Goal: Transaction & Acquisition: Register for event/course

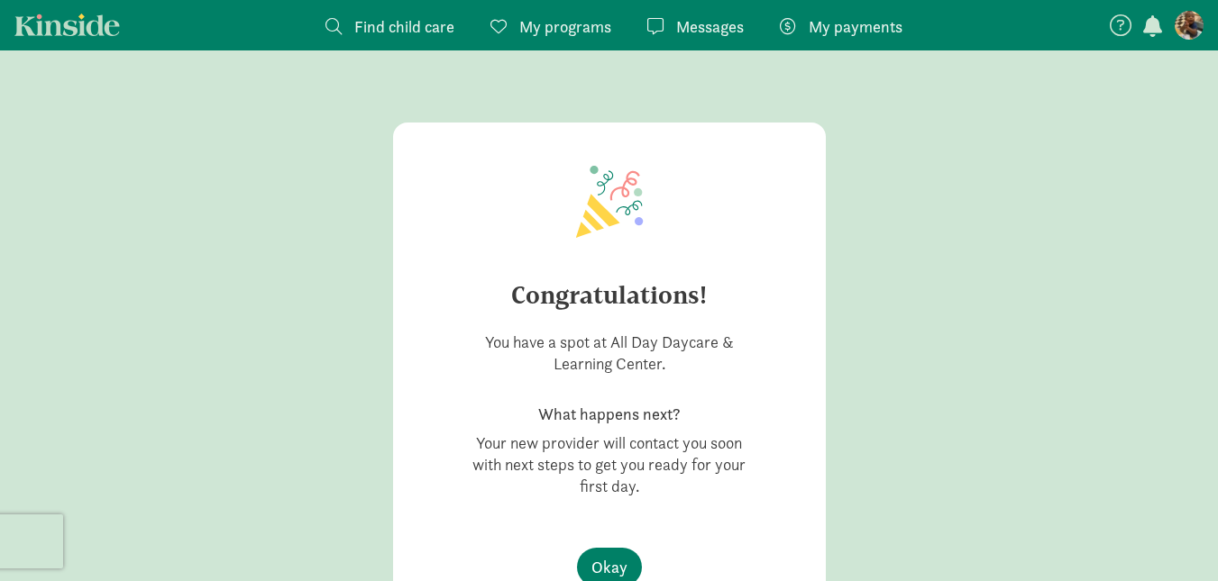
scroll to position [72, 0]
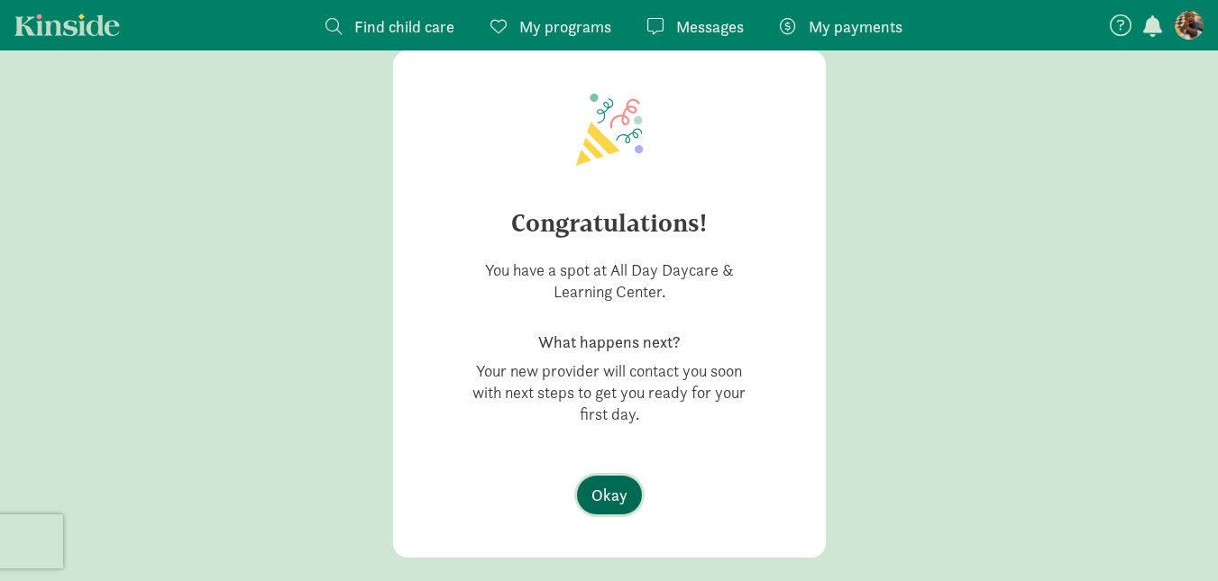
click at [598, 483] on span "Okay" at bounding box center [609, 495] width 36 height 24
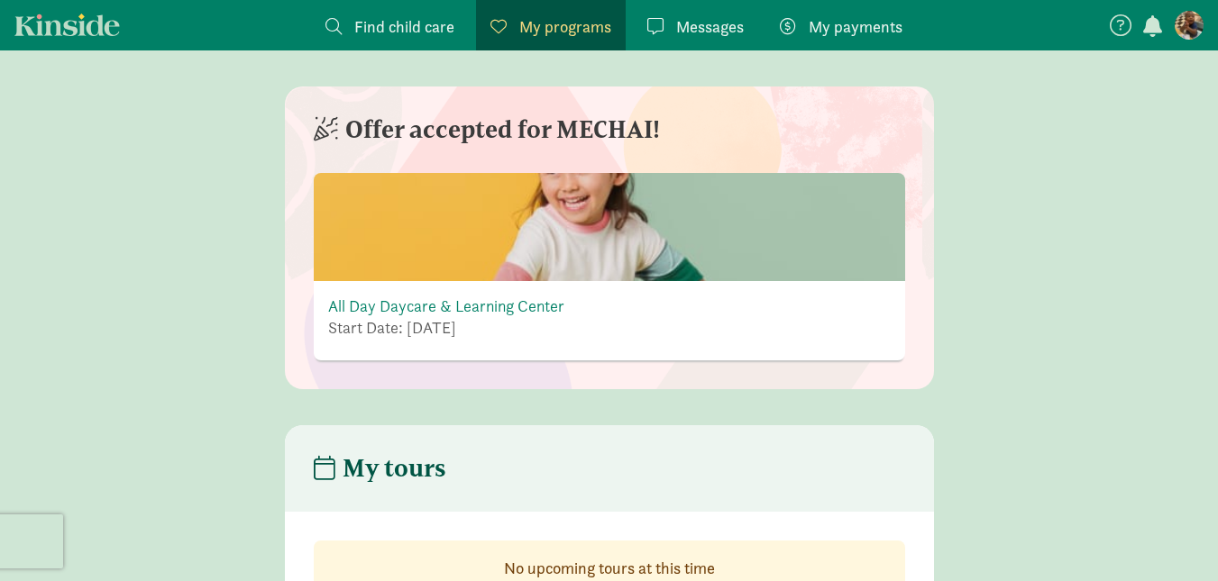
click at [532, 341] on div "All Day Daycare & Learning Center Start Date: [DATE]" at bounding box center [446, 321] width 236 height 50
click at [504, 315] on link "All Day Daycare & Learning Center" at bounding box center [446, 306] width 236 height 21
click at [529, 300] on link "All Day Daycare & Learning Center" at bounding box center [446, 306] width 236 height 21
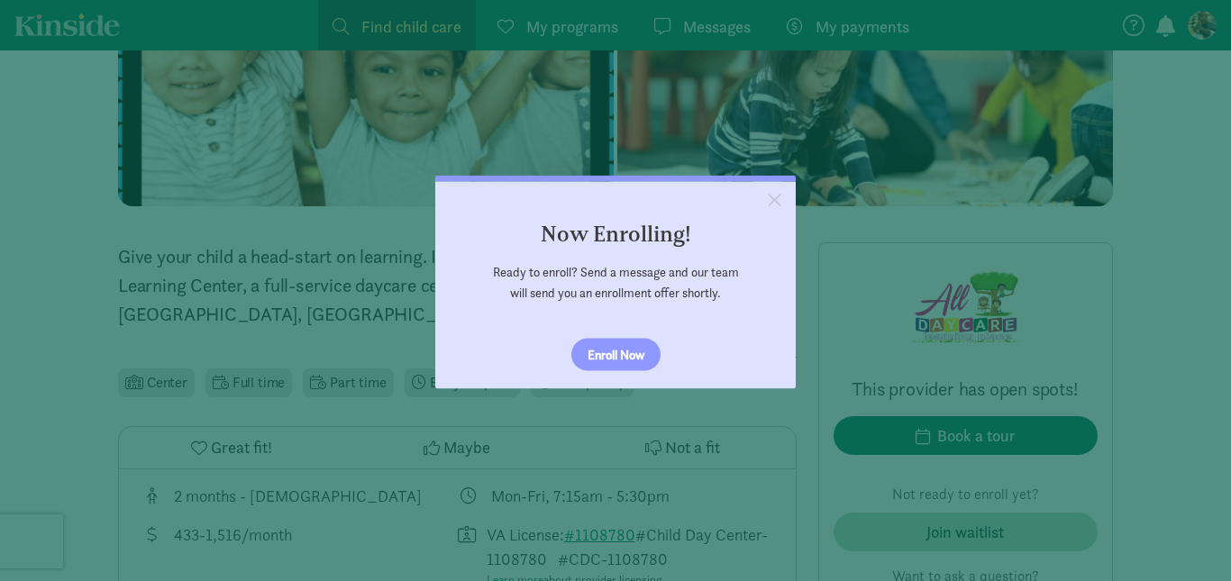
scroll to position [476, 0]
click at [591, 352] on link "Enroll Now" at bounding box center [615, 355] width 89 height 32
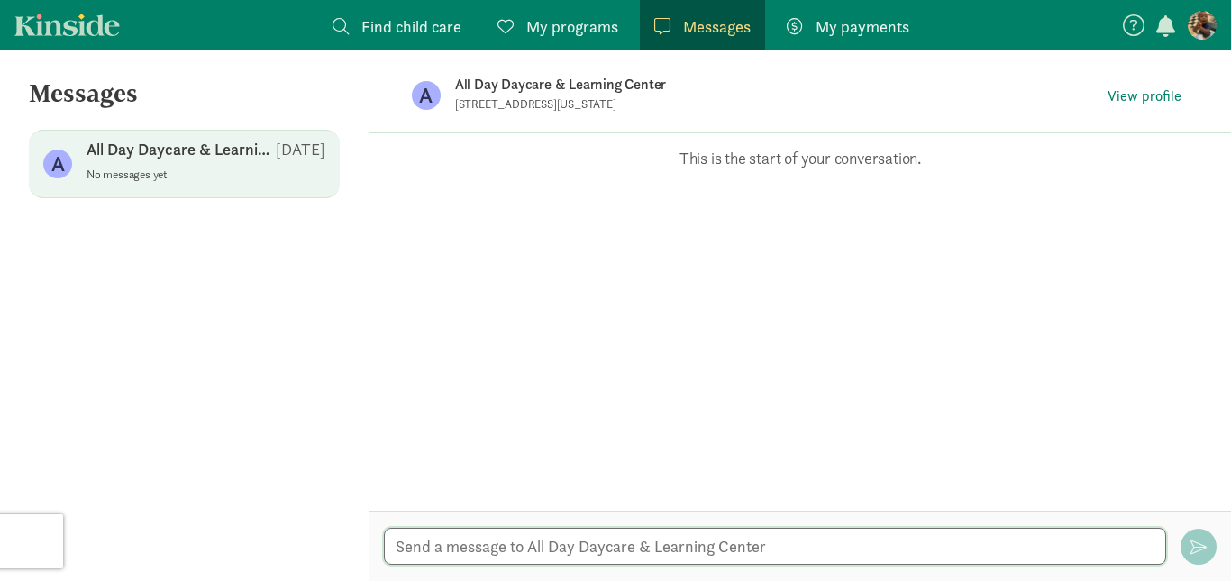
click at [537, 546] on textarea at bounding box center [775, 546] width 782 height 37
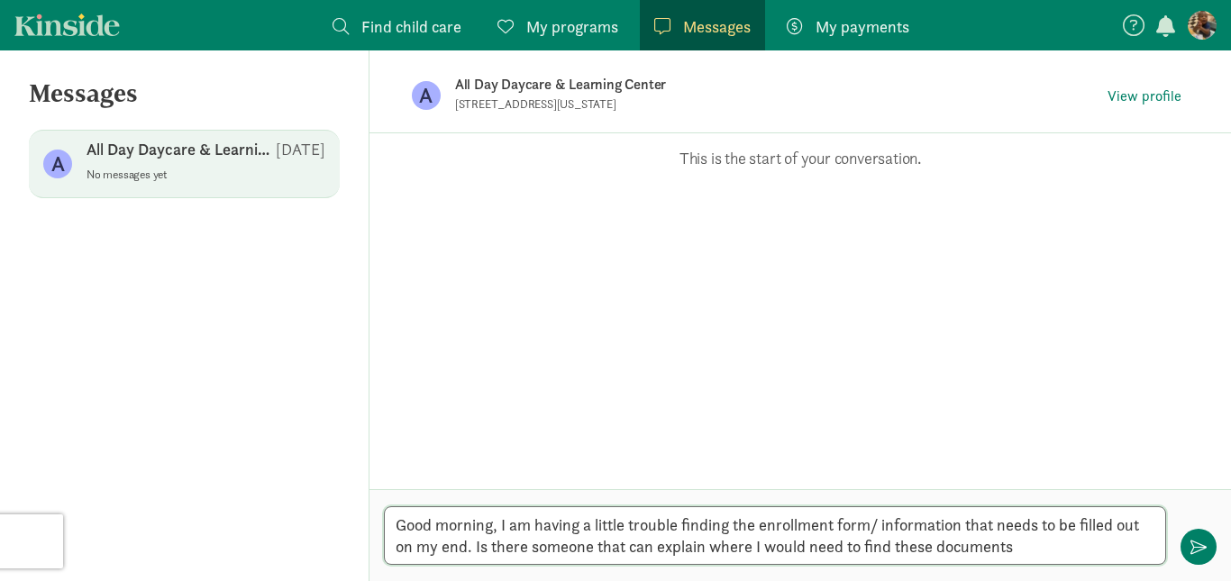
type textarea "Good morning, I am having a little trouble finding the enrollment form/ informa…"
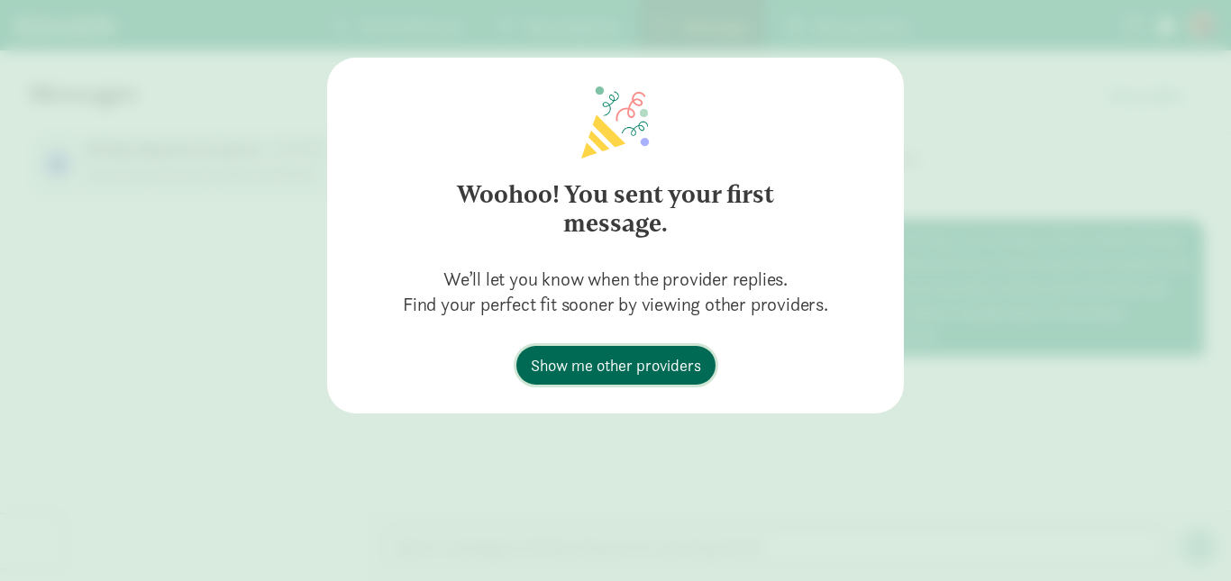
click at [650, 373] on span "Show me other providers" at bounding box center [616, 365] width 170 height 24
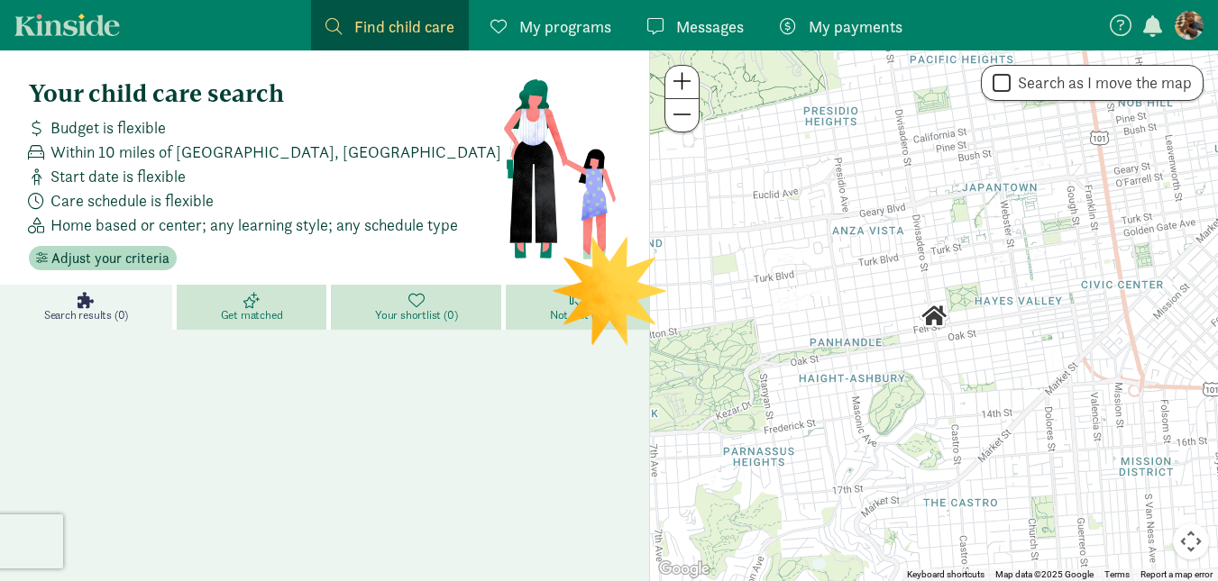
click at [568, 27] on span "My programs" at bounding box center [565, 26] width 92 height 24
click at [567, 30] on span "My programs" at bounding box center [565, 26] width 92 height 24
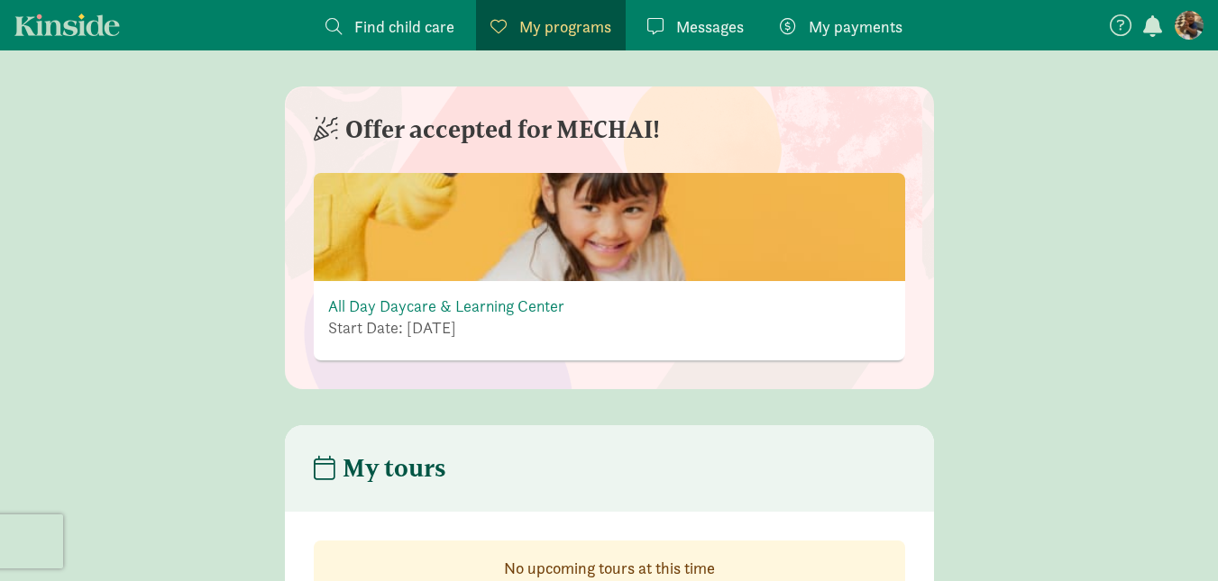
click at [521, 289] on div "All Day Daycare & Learning Center Start Date: August 31, 2025" at bounding box center [609, 320] width 591 height 79
click at [515, 313] on link "All Day Daycare & Learning Center" at bounding box center [446, 306] width 236 height 21
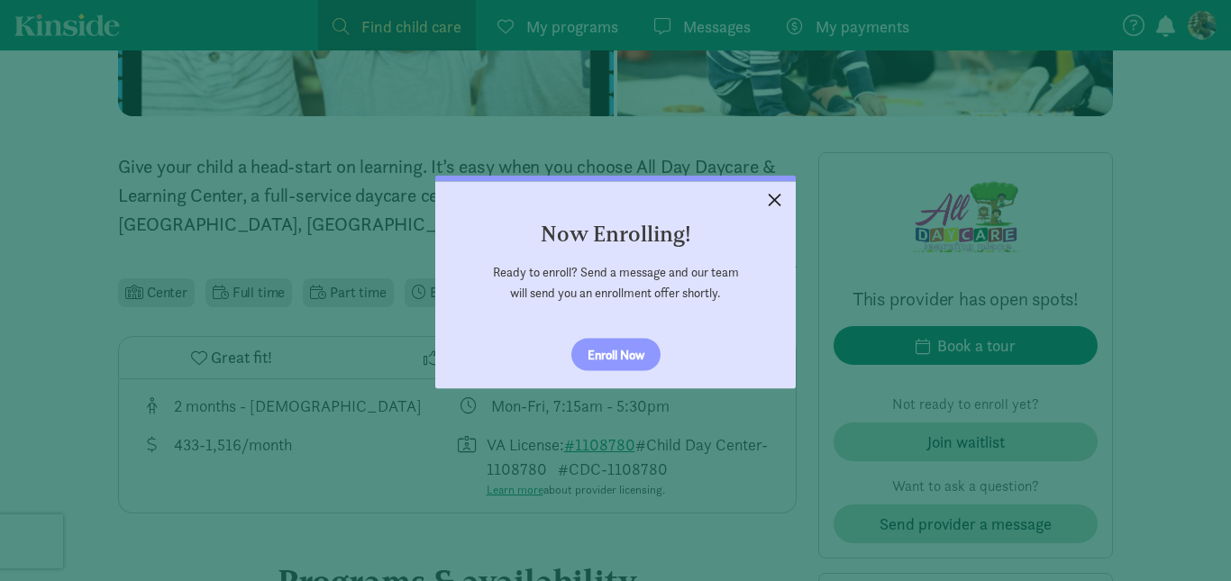
click at [772, 196] on link "×" at bounding box center [775, 197] width 32 height 32
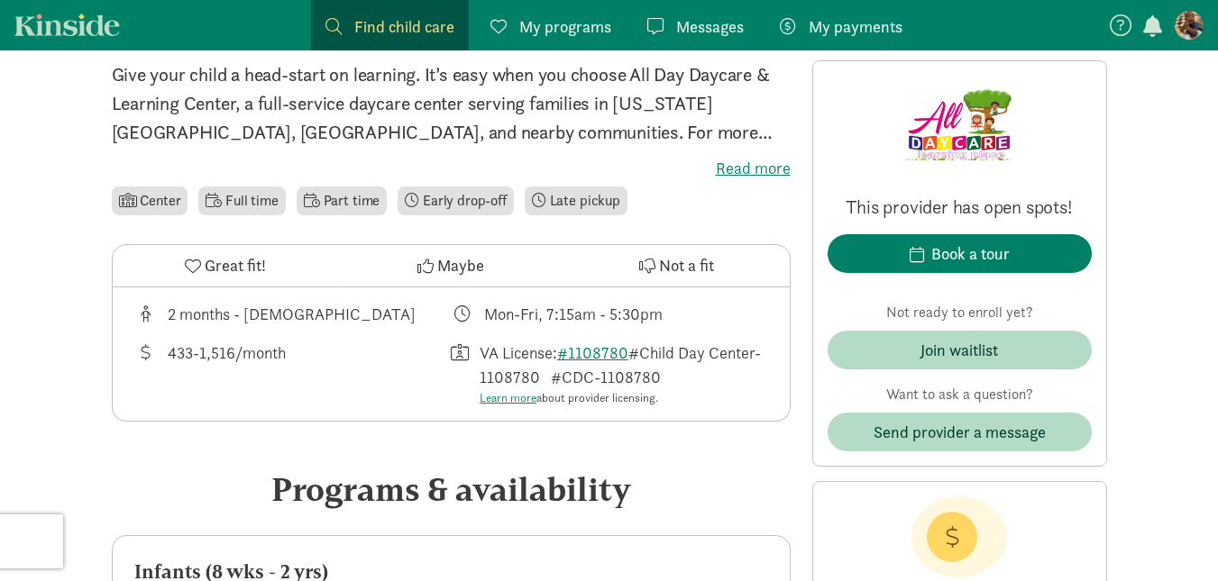
scroll to position [656, 0]
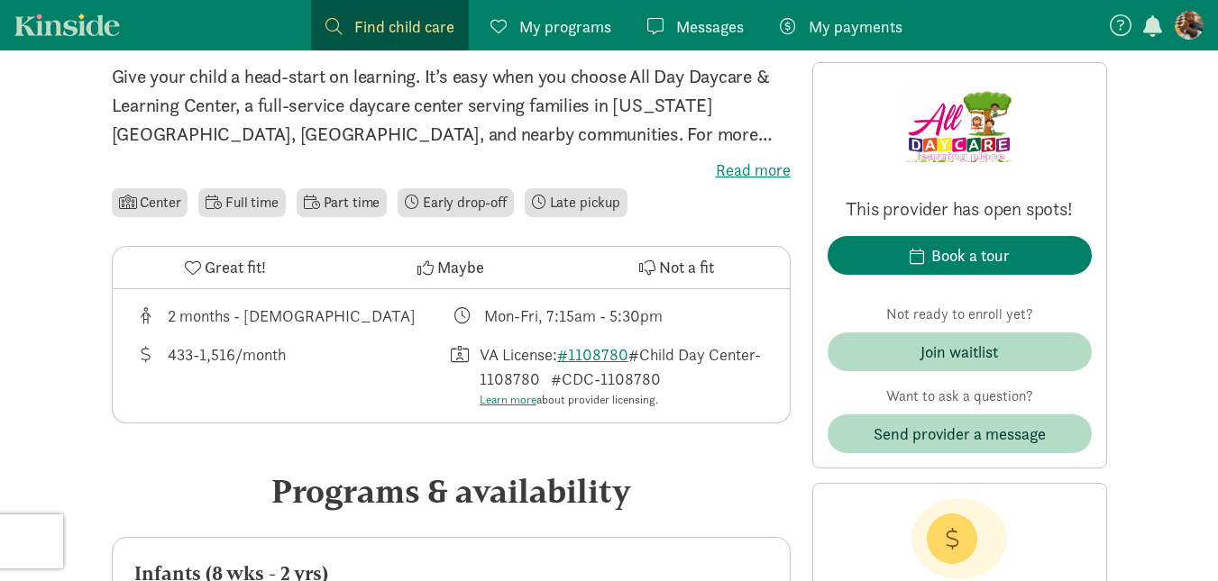
click at [206, 260] on span "Great fit!" at bounding box center [235, 267] width 61 height 24
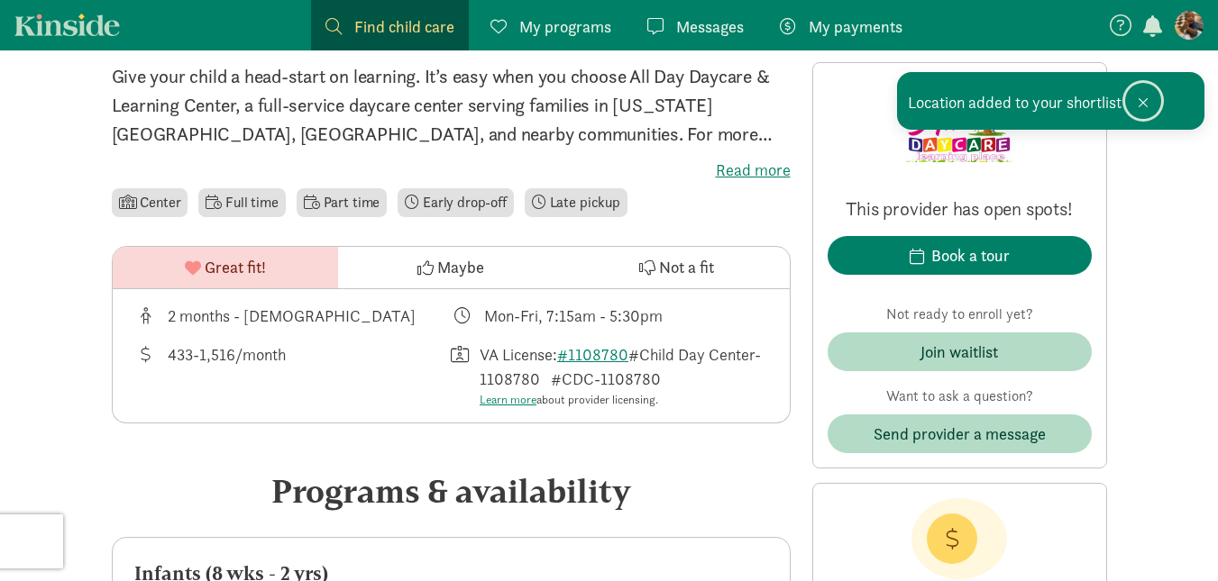
click at [1148, 96] on button at bounding box center [1143, 101] width 36 height 36
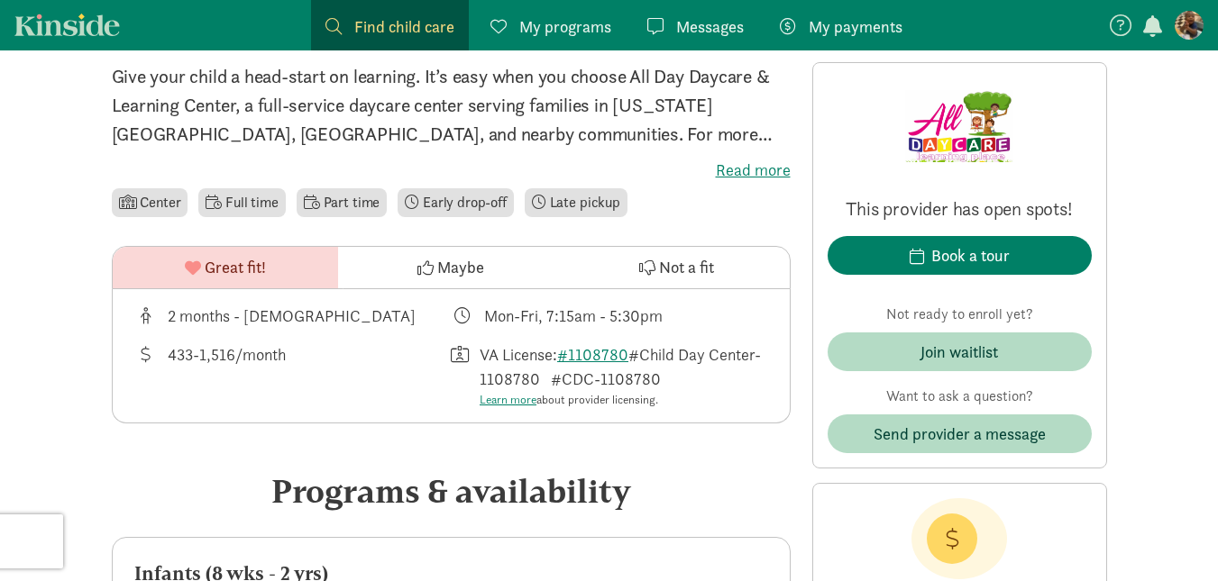
click at [470, 203] on li "Early drop-off" at bounding box center [455, 202] width 116 height 29
click at [605, 202] on li "Late pickup" at bounding box center [576, 202] width 103 height 29
click at [742, 174] on label "Read more" at bounding box center [451, 171] width 679 height 22
click at [0, 0] on input "Read more" at bounding box center [0, 0] width 0 height 0
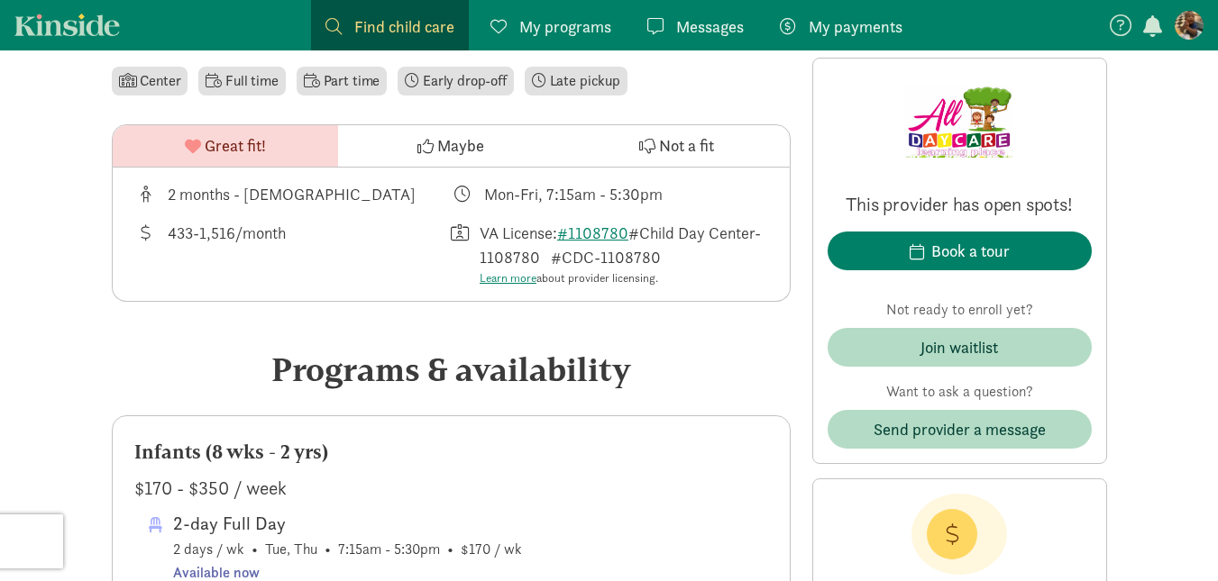
scroll to position [746, 0]
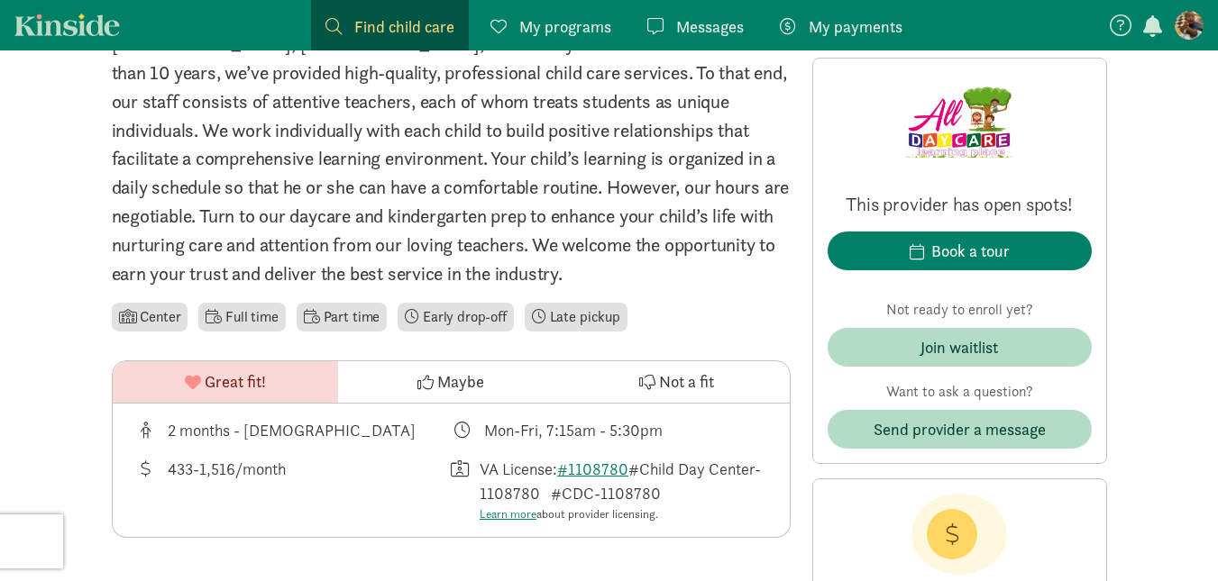
click at [807, 32] on div "My payments Pay" at bounding box center [841, 26] width 123 height 24
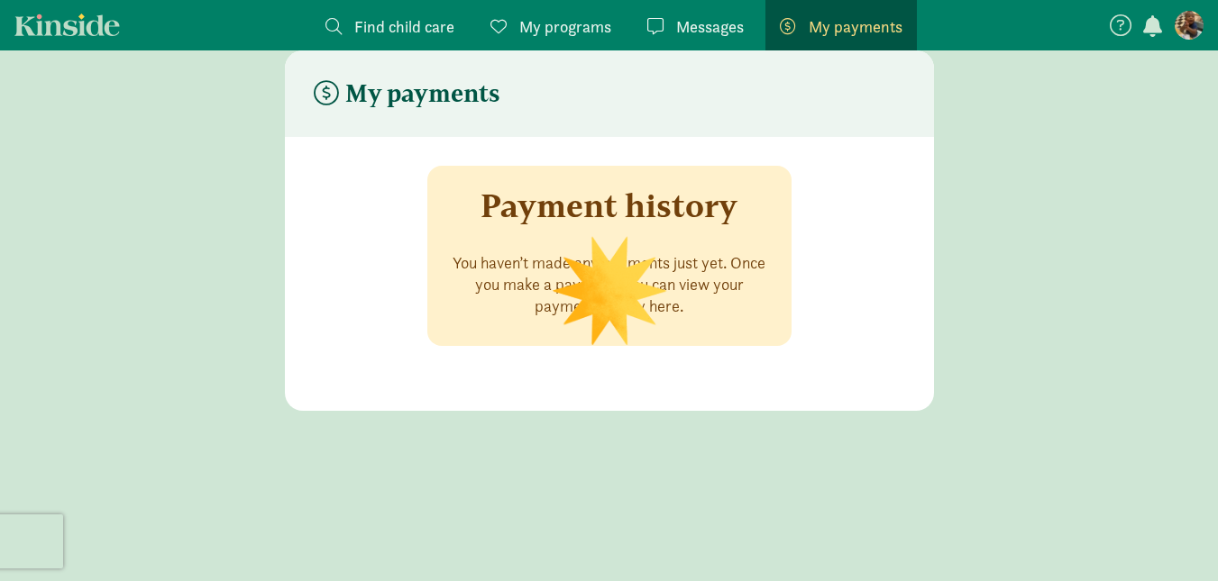
scroll to position [36, 0]
click at [1179, 16] on figure at bounding box center [1188, 25] width 29 height 29
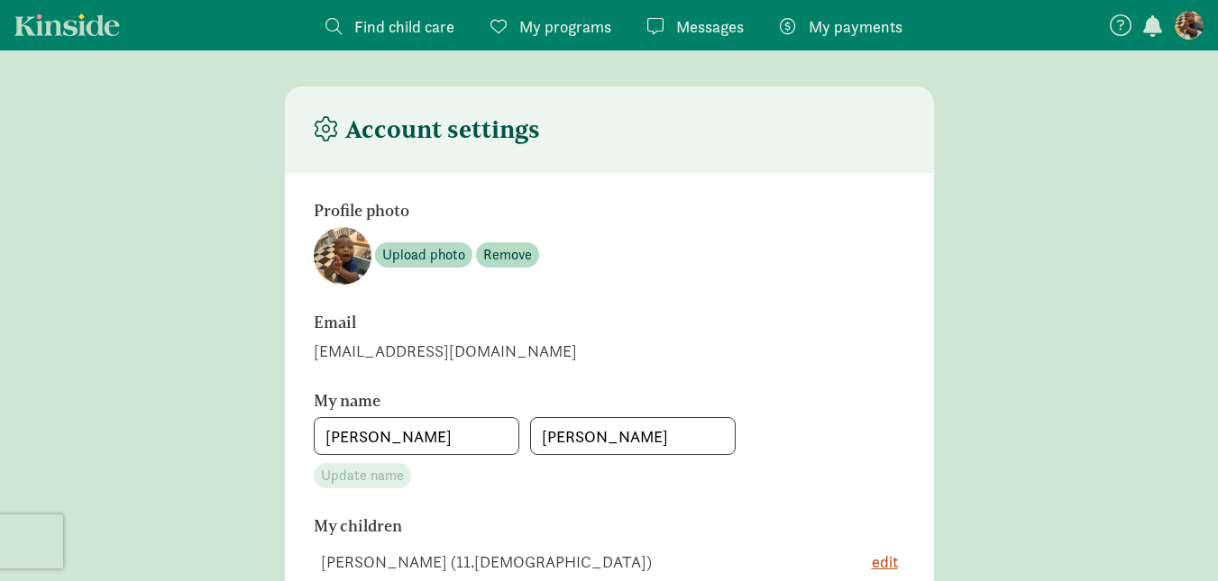
click at [559, 23] on span "My programs" at bounding box center [565, 26] width 92 height 24
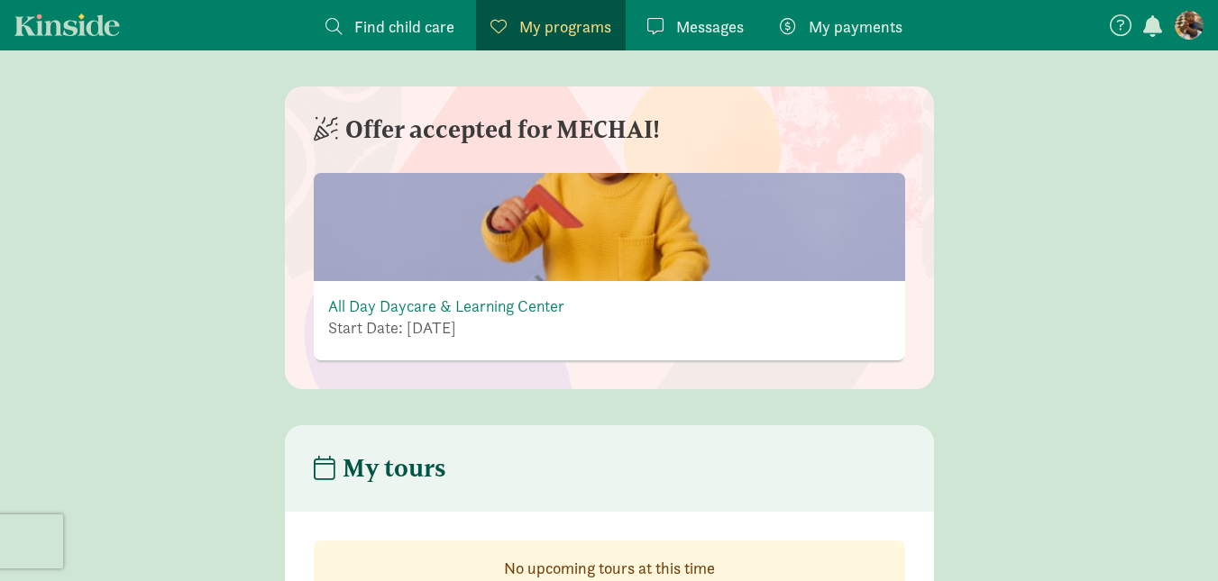
click at [850, 19] on span "My payments" at bounding box center [856, 26] width 94 height 24
